Goal: Task Accomplishment & Management: Use online tool/utility

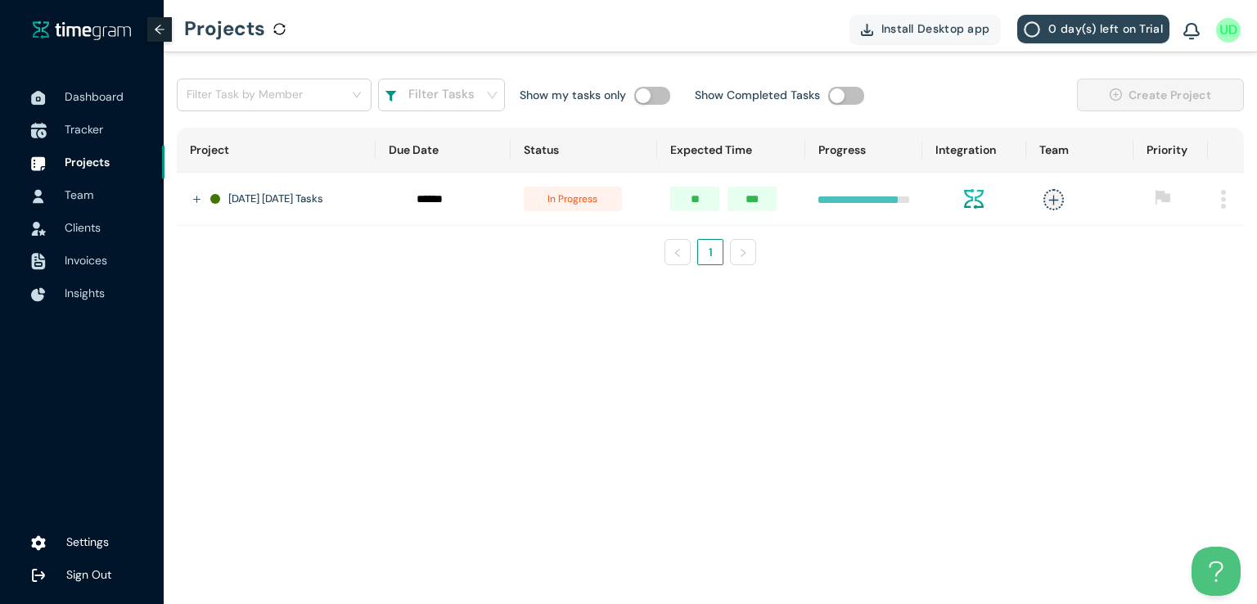
click at [92, 134] on span "Tracker" at bounding box center [84, 129] width 38 height 15
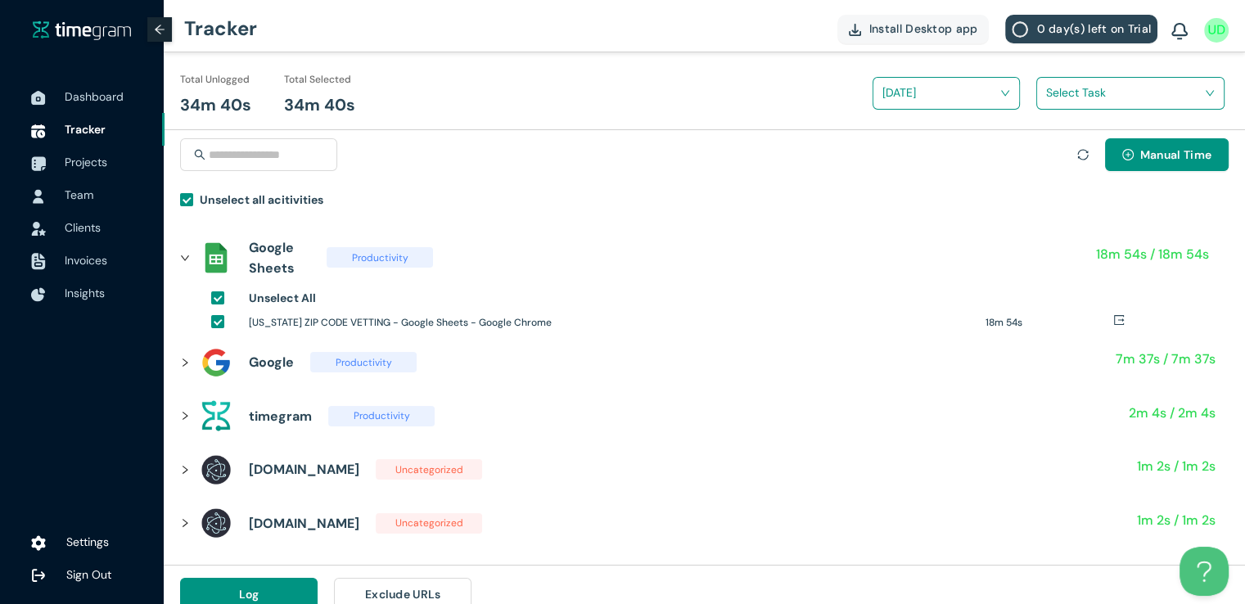
click at [1096, 94] on input "search" at bounding box center [1124, 92] width 157 height 25
click at [1049, 147] on div "[US_STATE] Zipcodes cont," at bounding box center [1130, 153] width 187 height 26
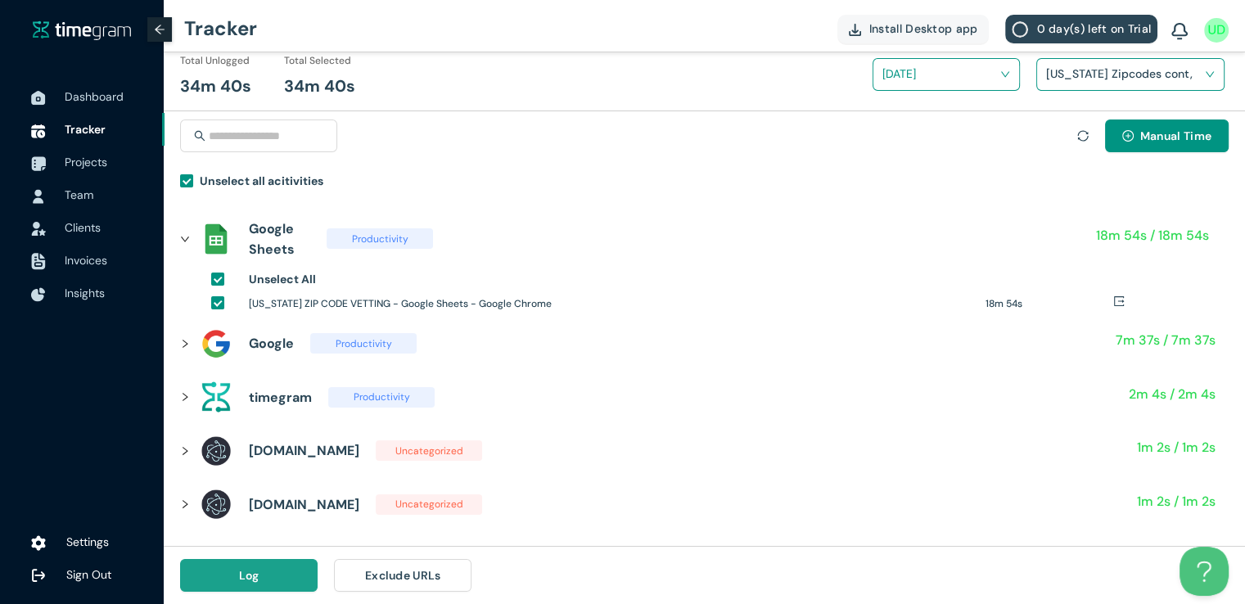
click at [263, 577] on button "Log" at bounding box center [248, 575] width 137 height 33
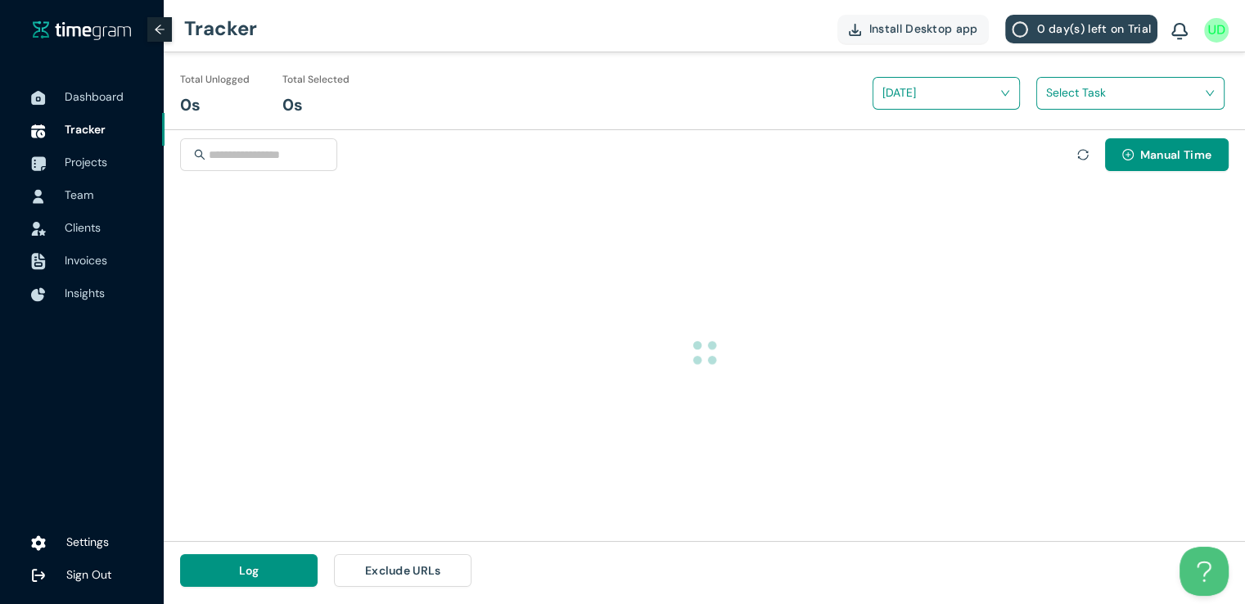
scroll to position [0, 0]
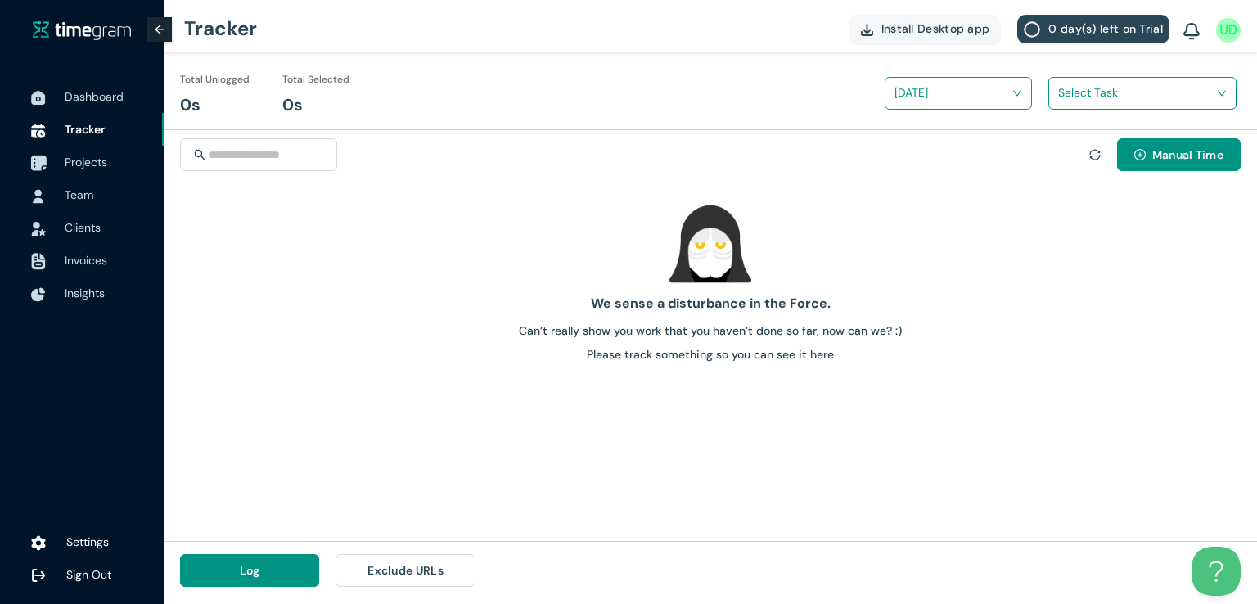
click at [89, 166] on span "Projects" at bounding box center [86, 162] width 43 height 15
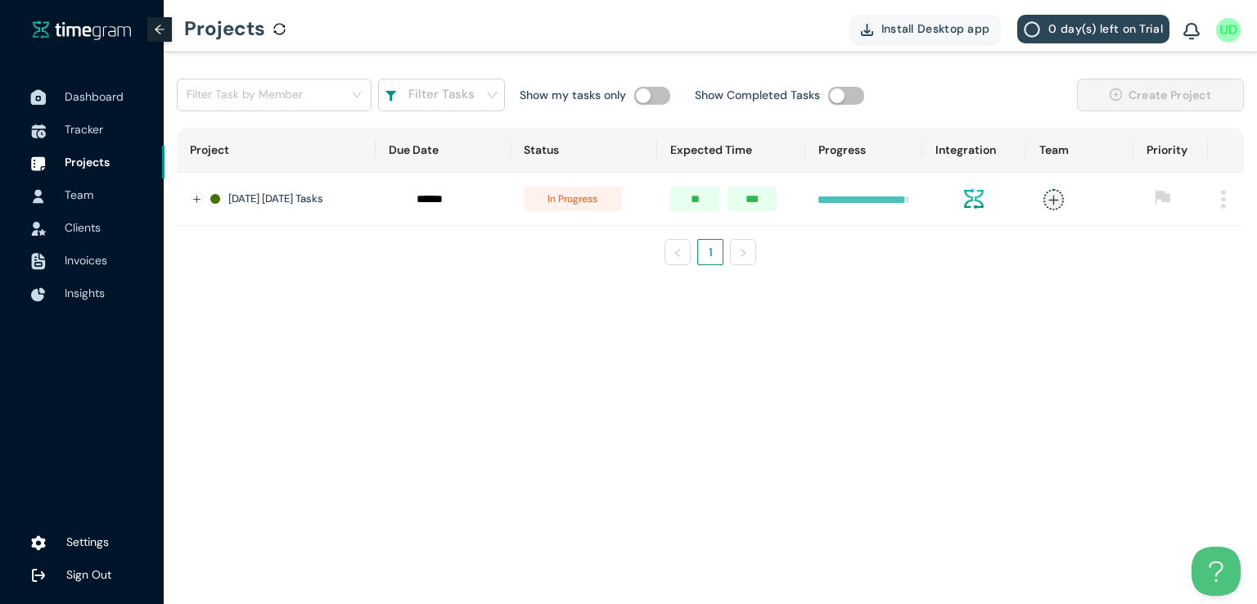
click at [92, 99] on span "Dashboard" at bounding box center [94, 96] width 59 height 15
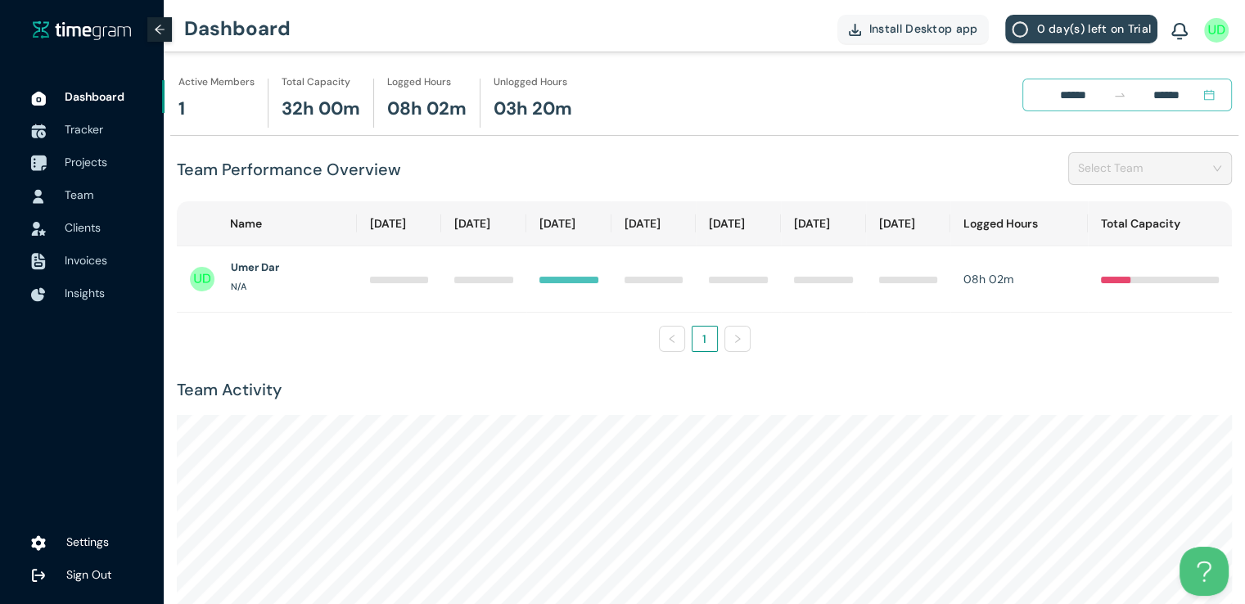
click at [89, 162] on span "Projects" at bounding box center [86, 162] width 43 height 15
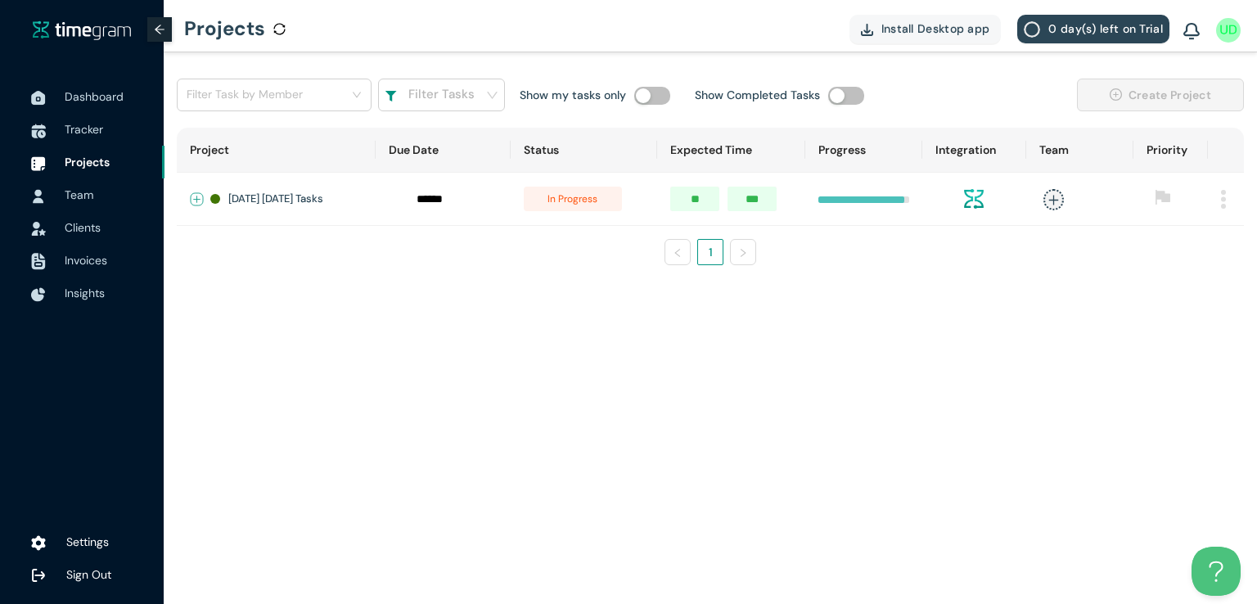
click at [197, 195] on button "Expand row" at bounding box center [197, 199] width 13 height 13
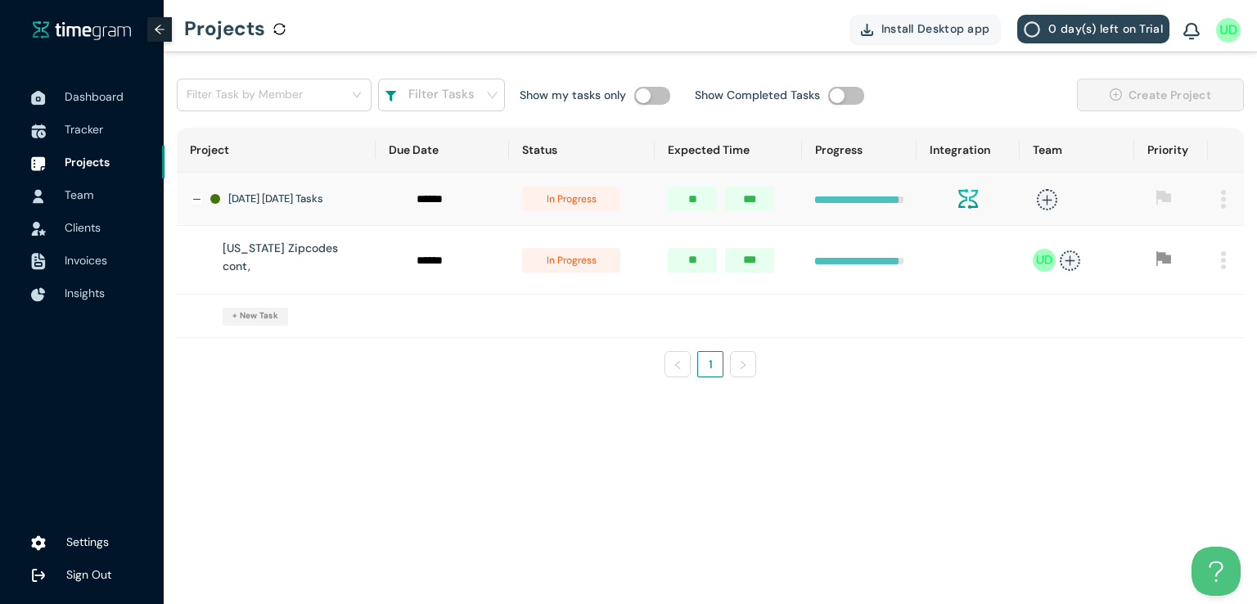
click at [576, 259] on span "in progress" at bounding box center [571, 260] width 98 height 25
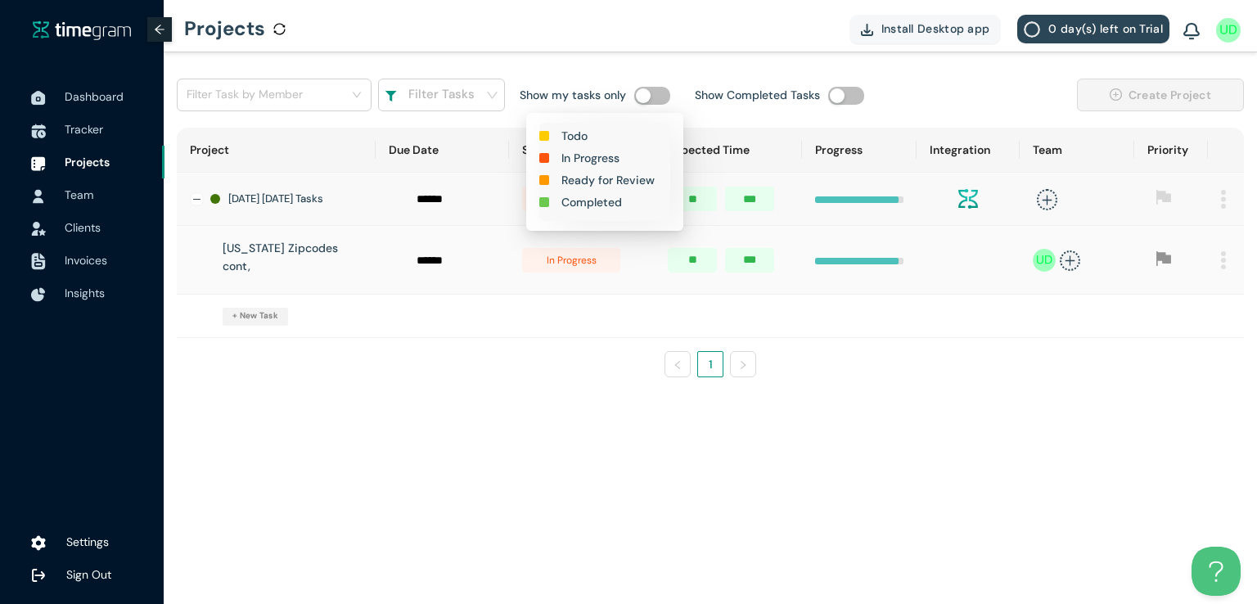
click at [598, 201] on h1 "Completed" at bounding box center [591, 202] width 61 height 18
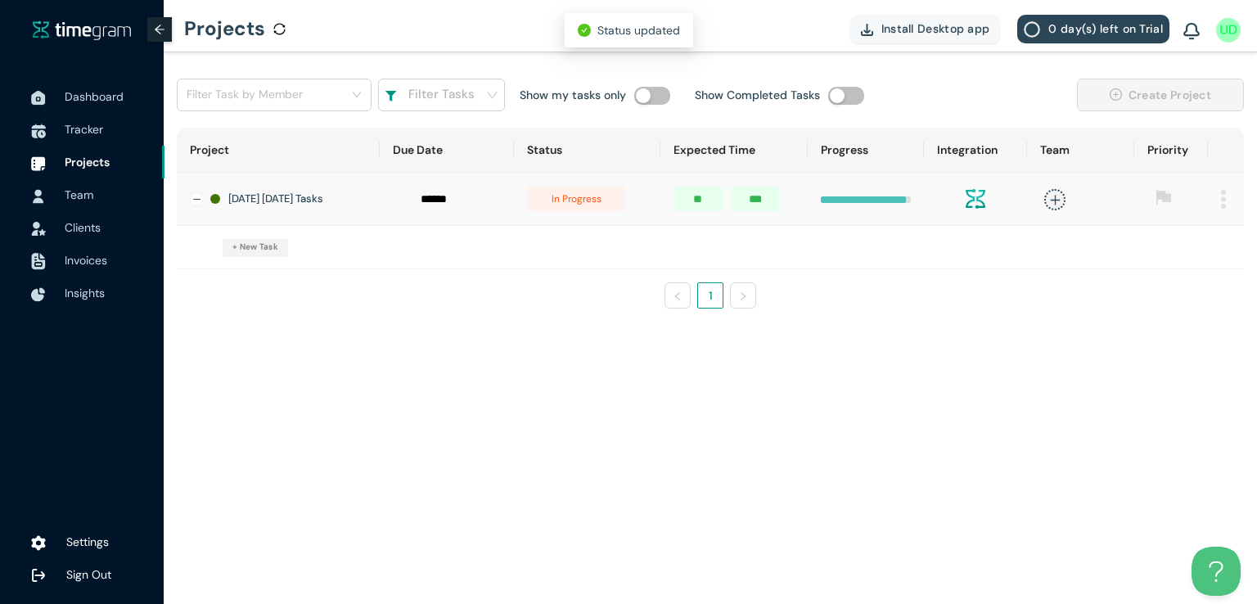
click at [579, 200] on span "in progress" at bounding box center [576, 199] width 98 height 25
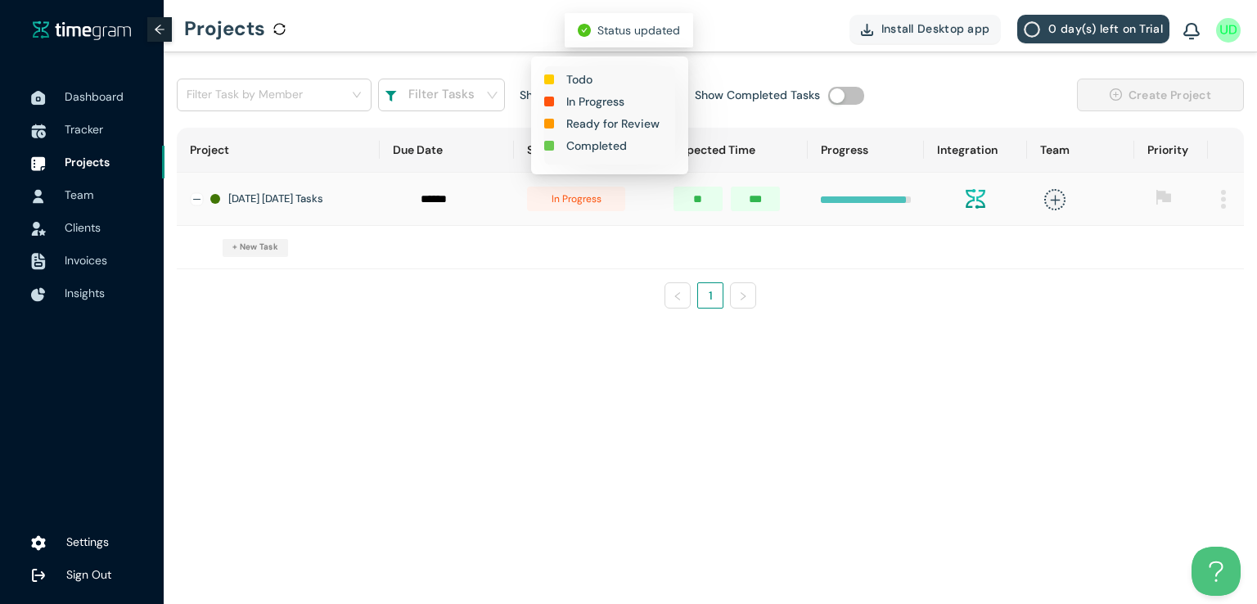
click at [596, 137] on h1 "Completed" at bounding box center [596, 146] width 61 height 18
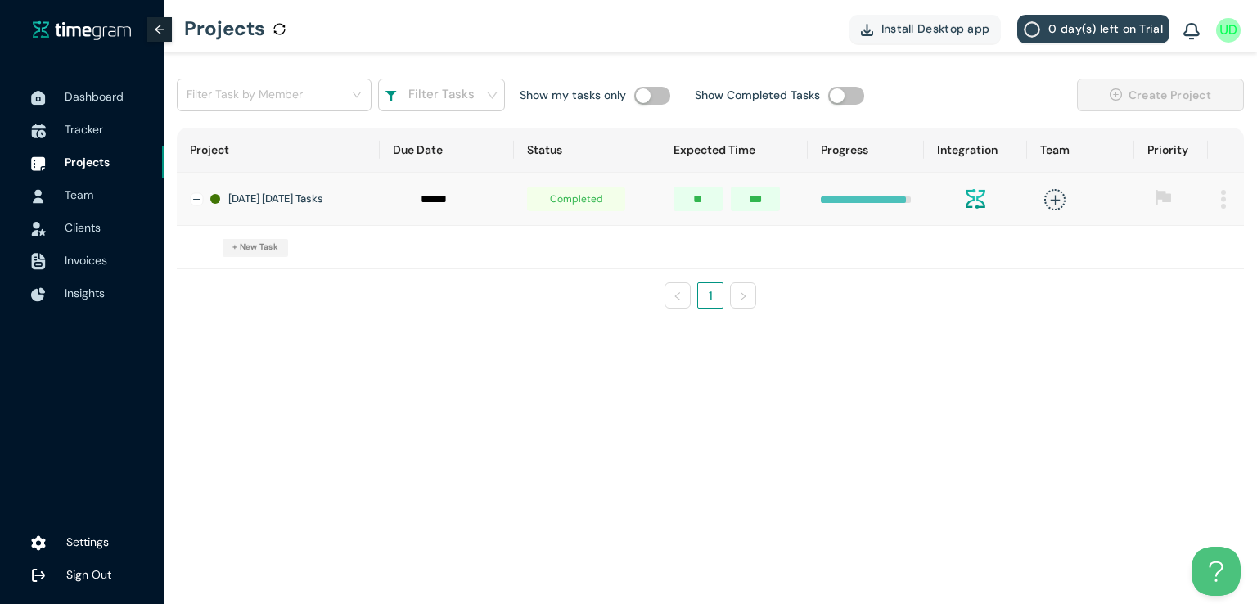
click at [479, 451] on main "Filter Task by Member Filter Tasks Show my tasks only Show Completed Tasks Crea…" at bounding box center [710, 328] width 1093 height 552
click at [67, 135] on span "Tracker" at bounding box center [84, 129] width 38 height 15
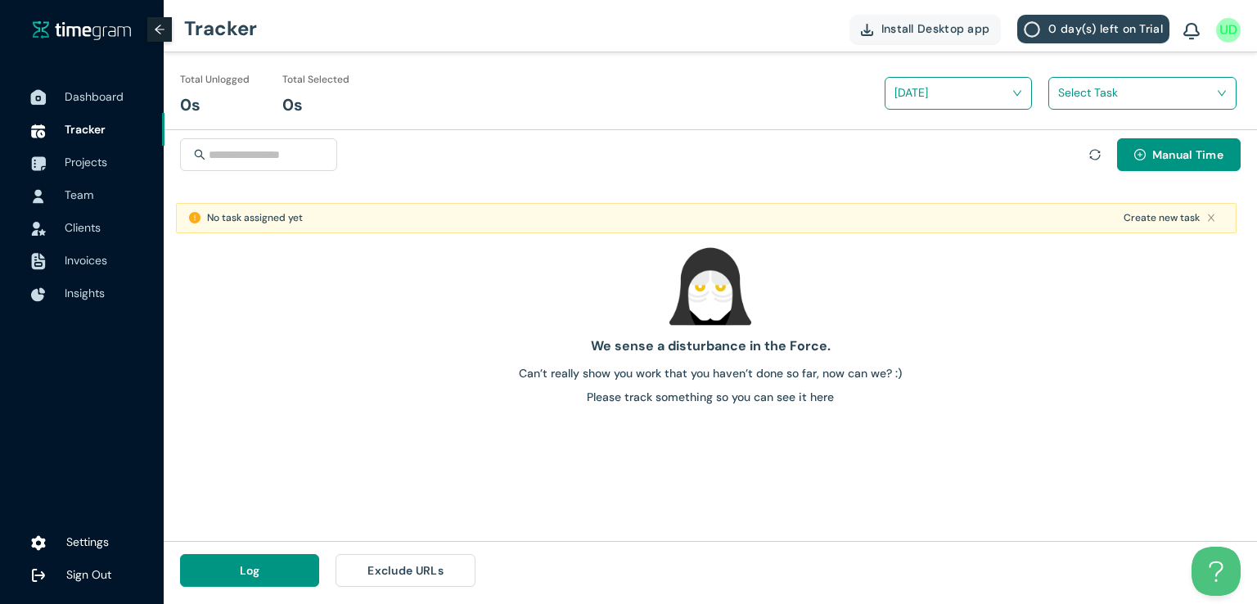
click at [110, 102] on span "Dashboard" at bounding box center [94, 96] width 59 height 15
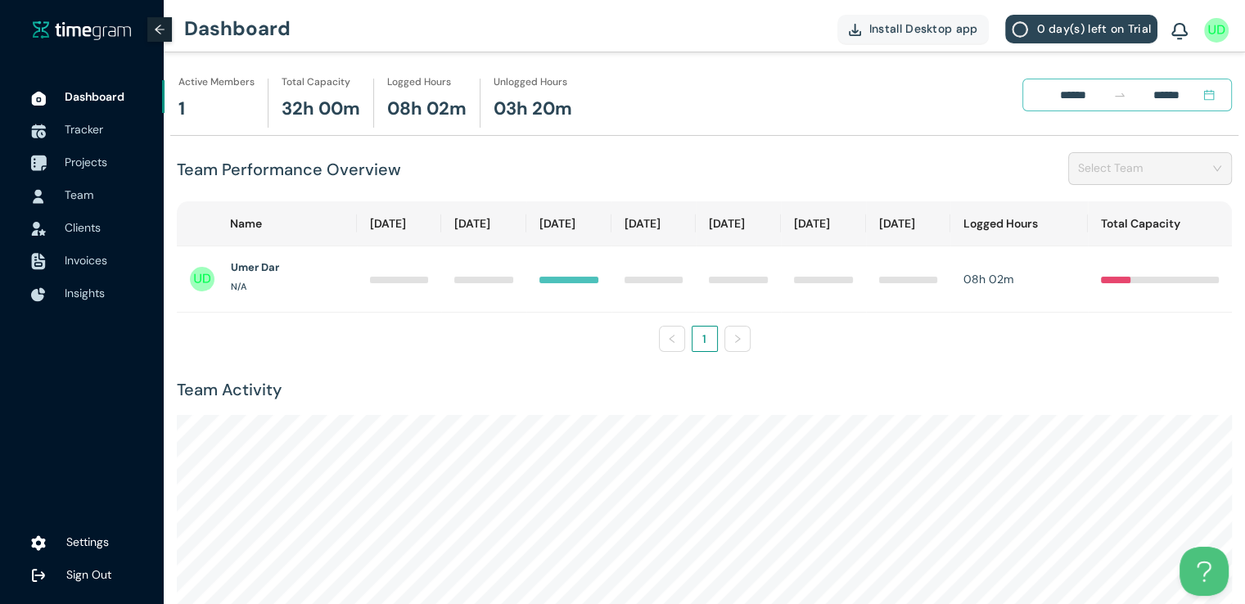
click at [77, 165] on span "Projects" at bounding box center [86, 162] width 43 height 15
